Goal: Check status: Check status

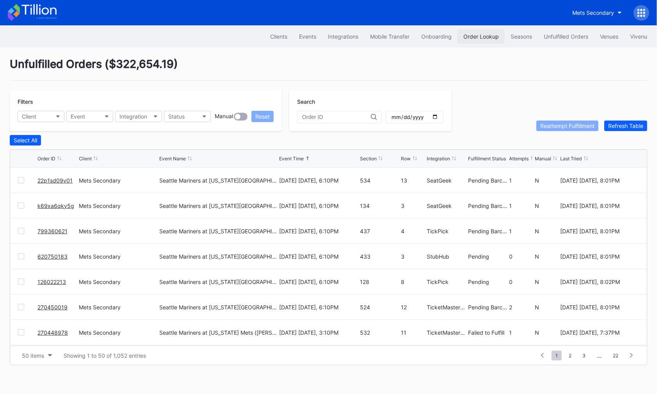
click at [472, 39] on div "Order Lookup" at bounding box center [481, 36] width 36 height 7
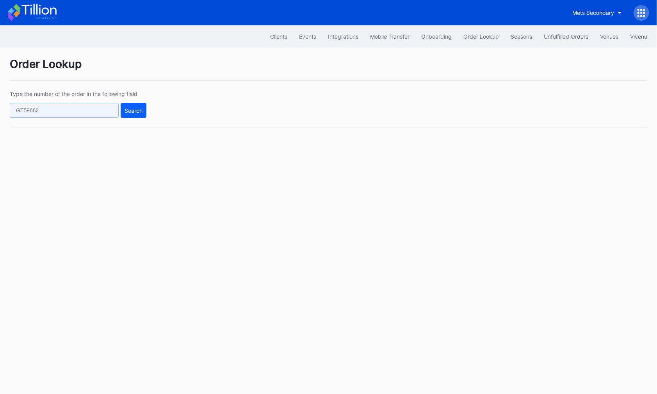
click at [112, 105] on input "text" at bounding box center [64, 110] width 109 height 15
paste input "620757188"
type input "620757188"
click at [146, 114] on button "Search" at bounding box center [134, 110] width 26 height 15
click at [131, 114] on button "Search" at bounding box center [134, 110] width 26 height 15
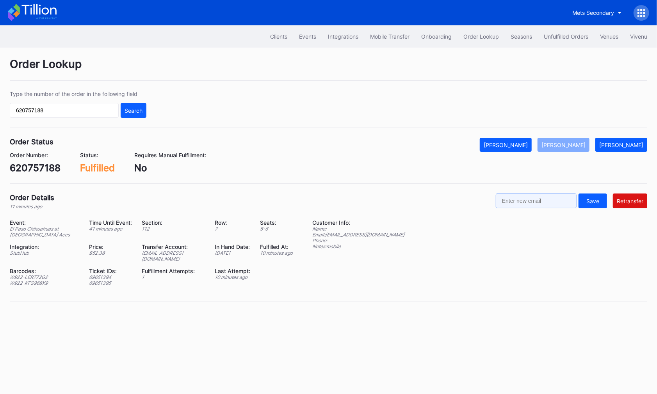
click at [533, 194] on input "text" at bounding box center [536, 201] width 81 height 15
paste input "davidblaylock17@gmail.com"
type input "davidblaylock17@gmail.com"
click at [640, 204] on button "Retransfer" at bounding box center [630, 201] width 34 height 15
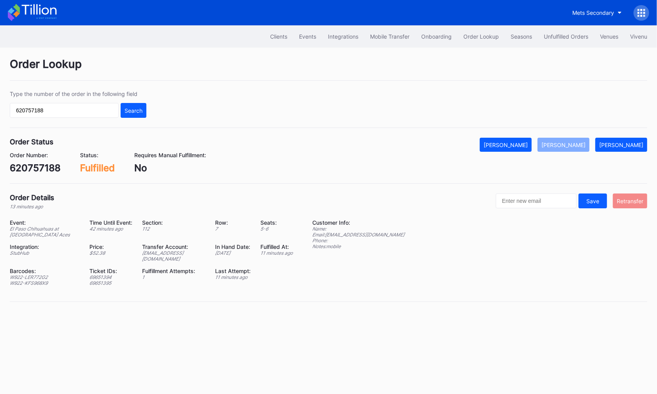
scroll to position [0, 0]
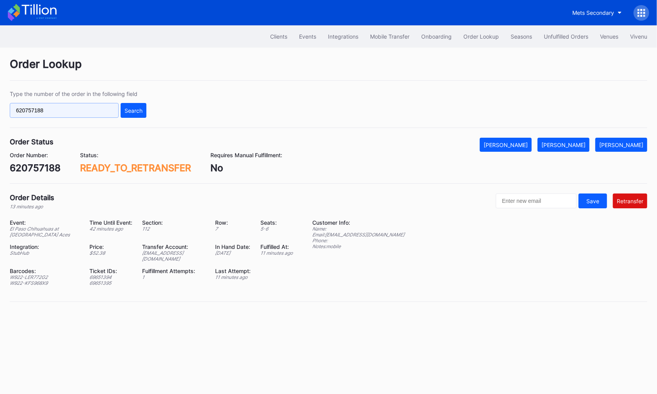
click at [107, 106] on input "620757188" at bounding box center [64, 110] width 109 height 15
paste input "270454939"
type input "270454939"
click at [131, 108] on div "Search" at bounding box center [134, 110] width 18 height 7
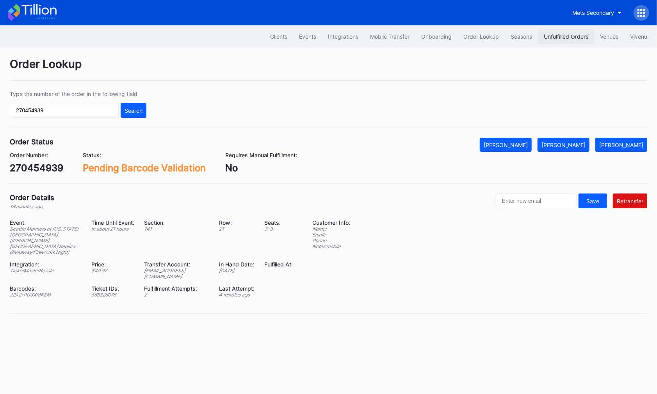
click at [554, 38] on div "Unfulfilled Orders" at bounding box center [566, 36] width 45 height 7
